Goal: Navigation & Orientation: Understand site structure

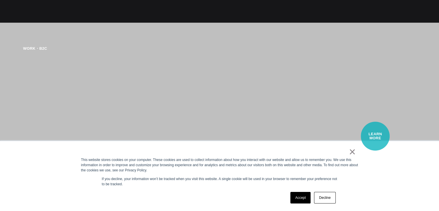
scroll to position [1126, 0]
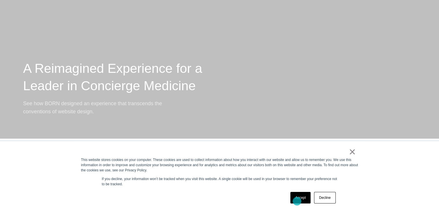
click at [297, 200] on link "Accept" at bounding box center [300, 198] width 20 height 12
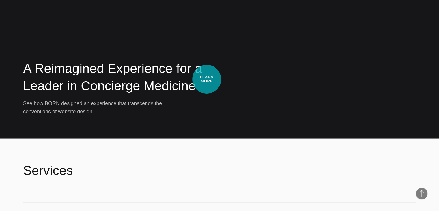
scroll to position [982, 0]
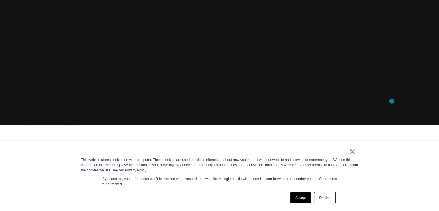
scroll to position [87, 0]
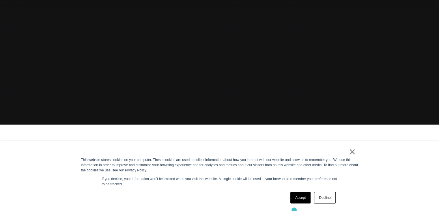
click at [294, 210] on div "× This website stores cookies on your computer. These cookies are used to colle…" at bounding box center [219, 176] width 289 height 70
click at [300, 203] on link "Accept" at bounding box center [300, 198] width 20 height 12
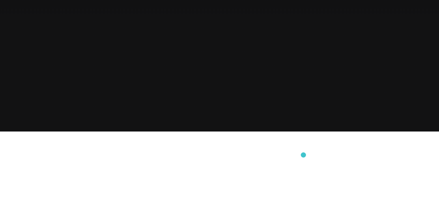
scroll to position [0, 0]
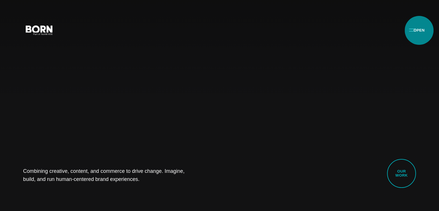
click at [419, 30] on button "Primary Menu" at bounding box center [413, 30] width 14 height 12
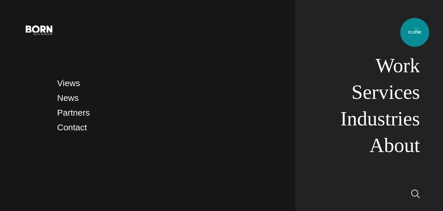
click at [415, 32] on button "Primary Menu" at bounding box center [417, 30] width 14 height 12
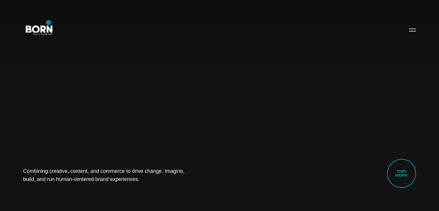
click at [49, 23] on div "Combining creative, content, and commerce to drive change. Imagine, build, and …" at bounding box center [219, 105] width 439 height 211
click at [36, 29] on icon ".st0{display:none;} .st1{display:inline;} .st2{font-family:'HelveticaNeue-Mediu…" at bounding box center [39, 29] width 37 height 15
